Goal: Information Seeking & Learning: Learn about a topic

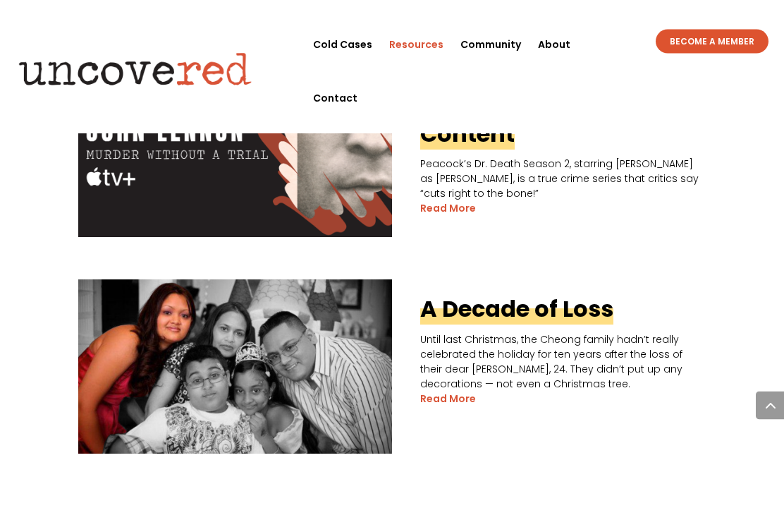
scroll to position [1451, 0]
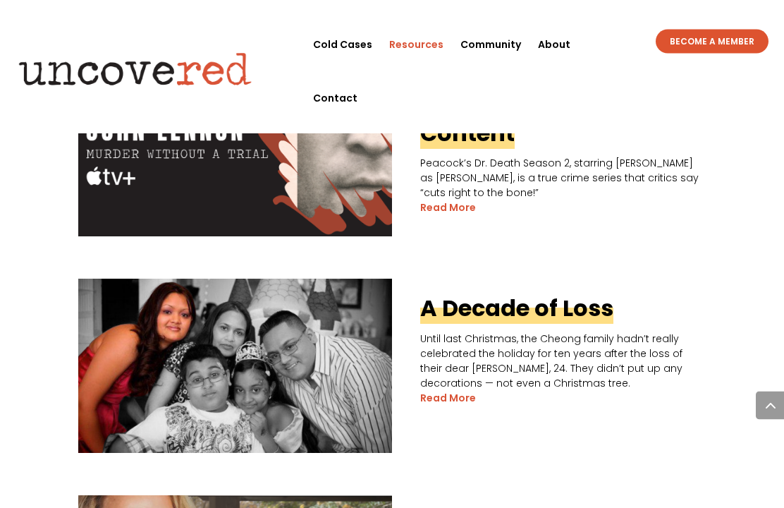
click at [688, 442] on div "‘Mean Girl Murders’ on ID — Criminally Good Content Explore the inner workings …" at bounding box center [391, 306] width 627 height 2498
click at [620, 332] on p "Until last Christmas, the Cheong family hadn’t really celebrated the holiday fo…" at bounding box center [391, 361] width 627 height 59
click at [583, 293] on link "A Decade of Loss" at bounding box center [516, 309] width 193 height 32
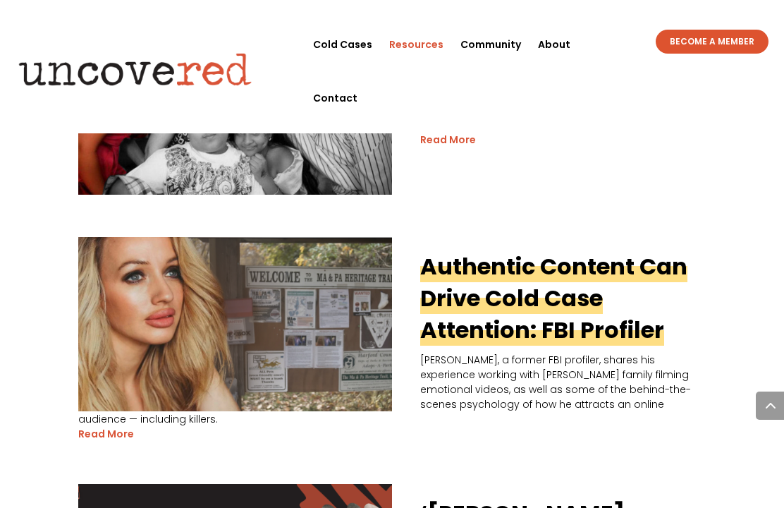
scroll to position [1717, 0]
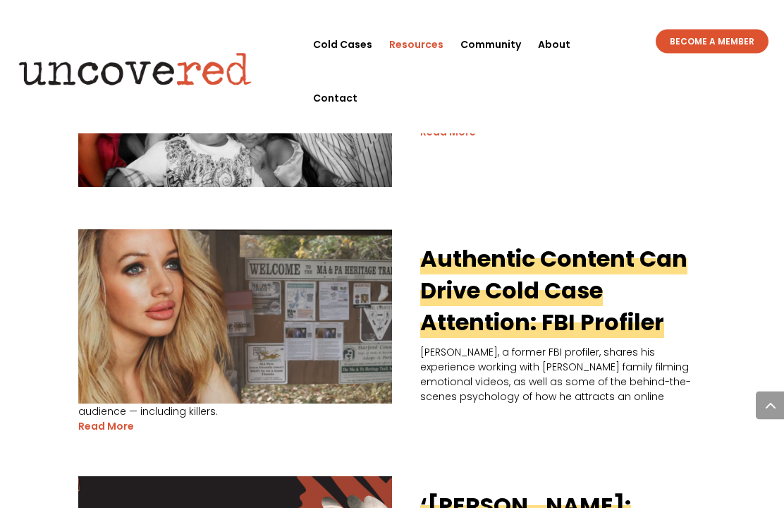
click at [580, 282] on link "Authentic Content Can Drive Cold Case Attention: FBI Profiler" at bounding box center [553, 290] width 267 height 95
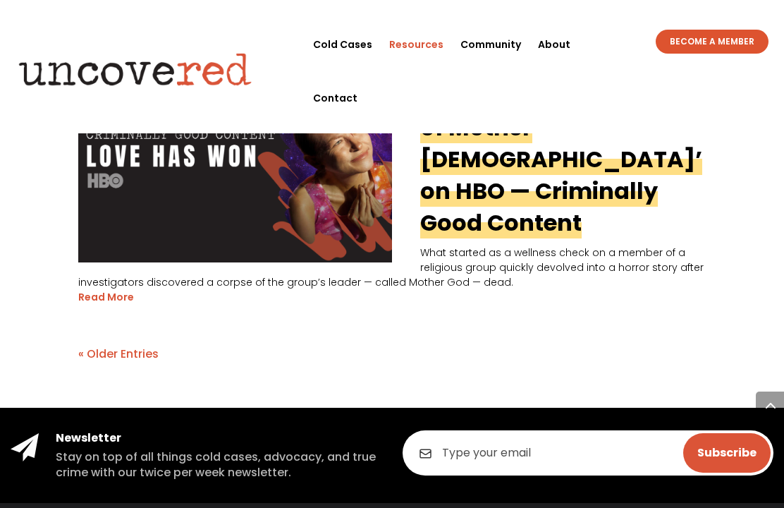
scroll to position [2646, 0]
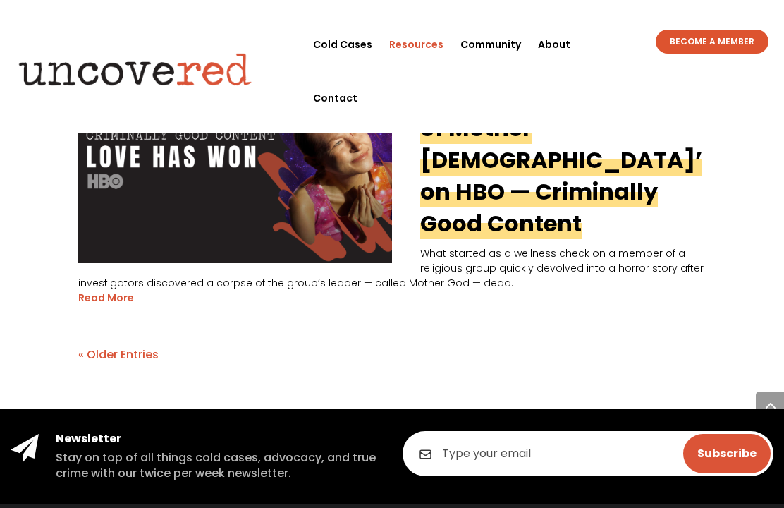
click at [131, 346] on link "« Older Entries" at bounding box center [118, 354] width 80 height 16
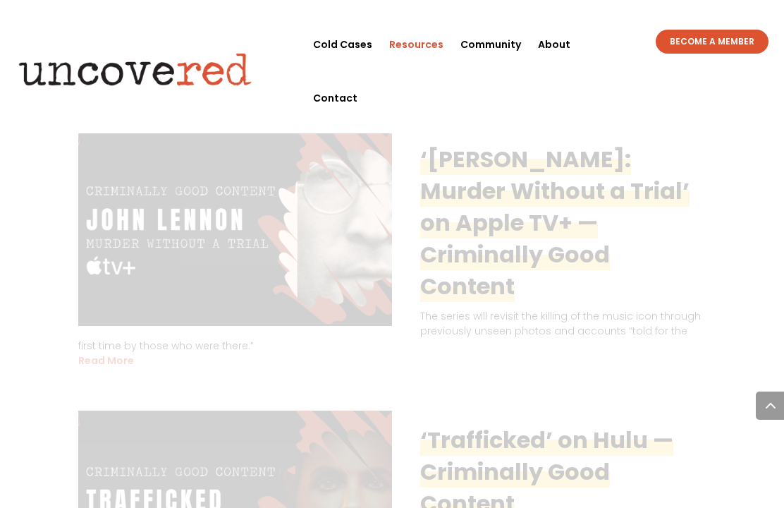
scroll to position [2049, 0]
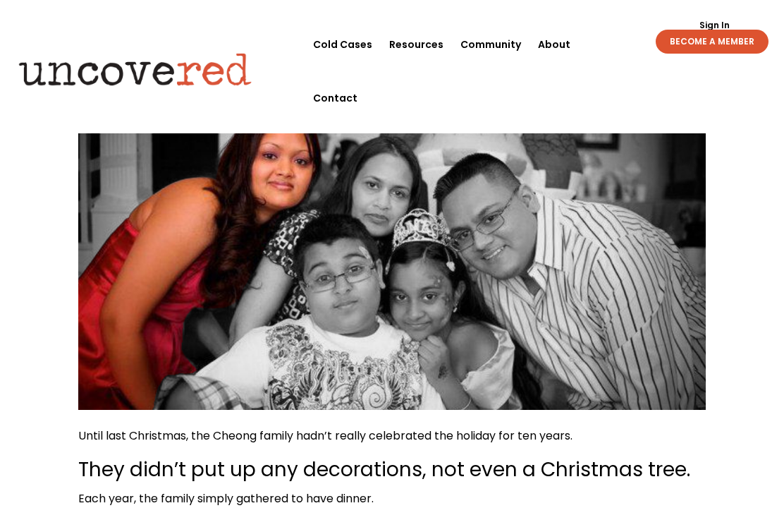
scroll to position [91, 0]
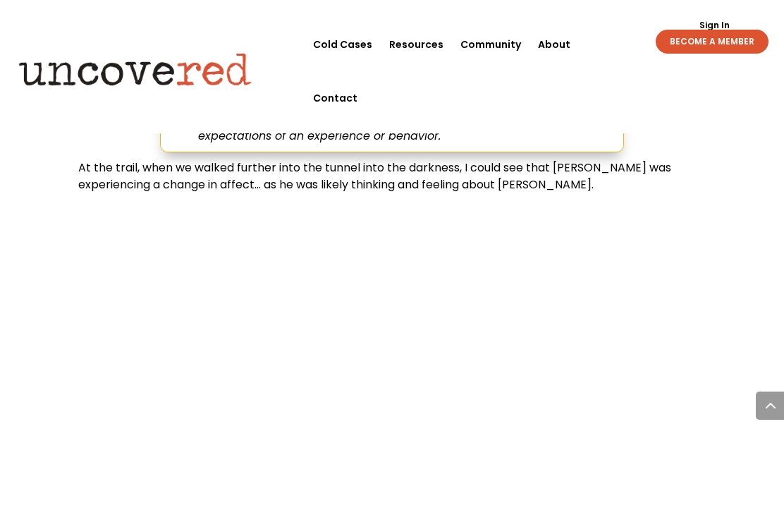
scroll to position [3255, 0]
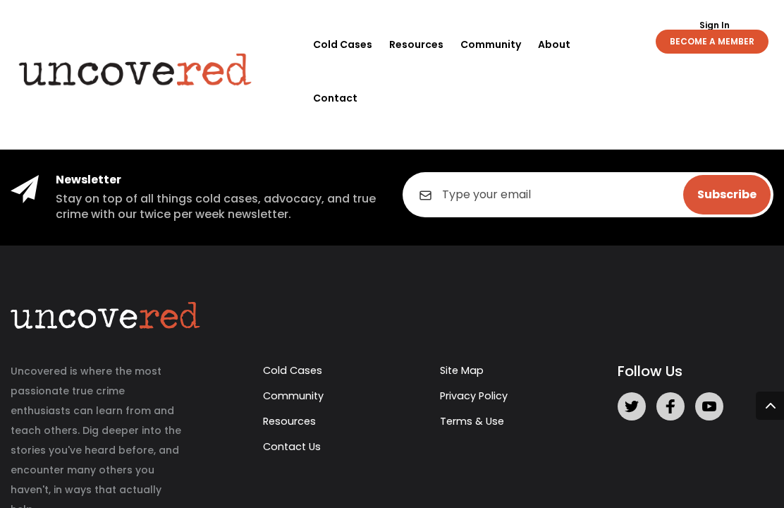
scroll to position [806, 0]
